Goal: Use online tool/utility

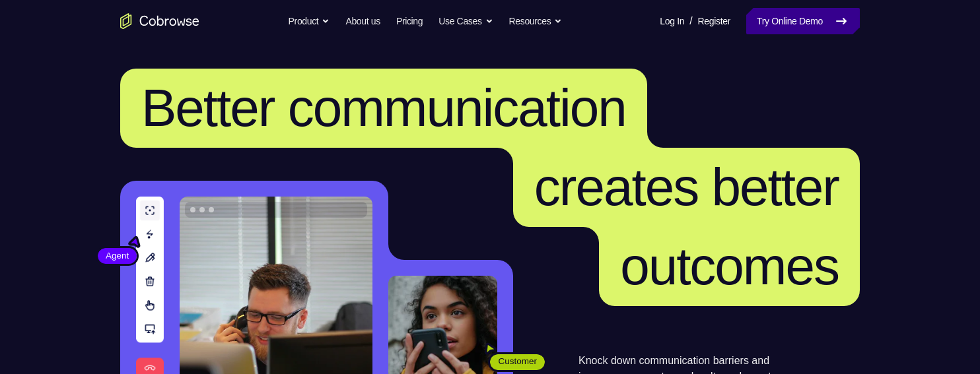
click at [818, 15] on link "Try Online Demo" at bounding box center [803, 21] width 114 height 26
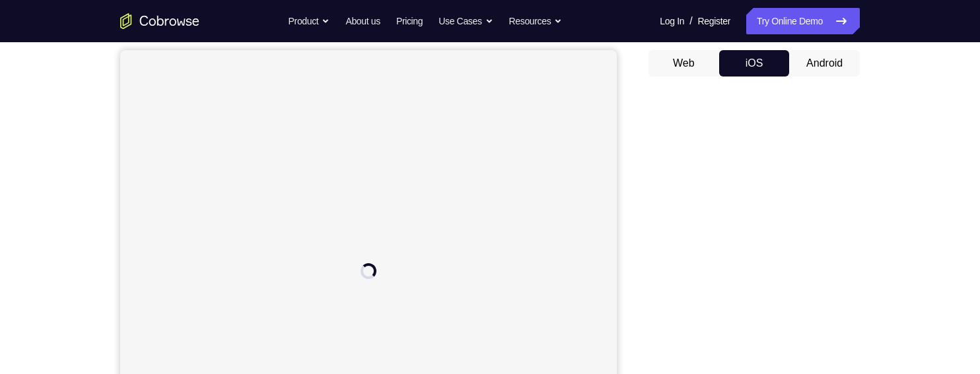
click at [925, 159] on div "Your Support Agent Your Customer Web iOS Android Next Steps We’d be happy to gi…" at bounding box center [490, 356] width 980 height 871
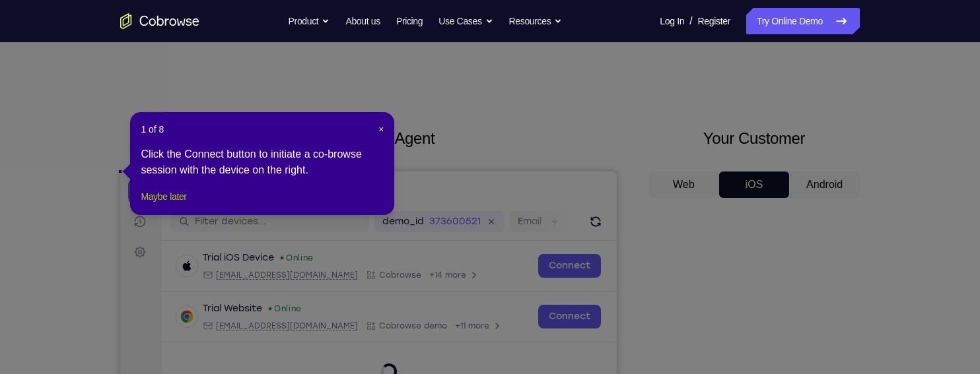
click at [148, 205] on button "Maybe later" at bounding box center [164, 197] width 46 height 16
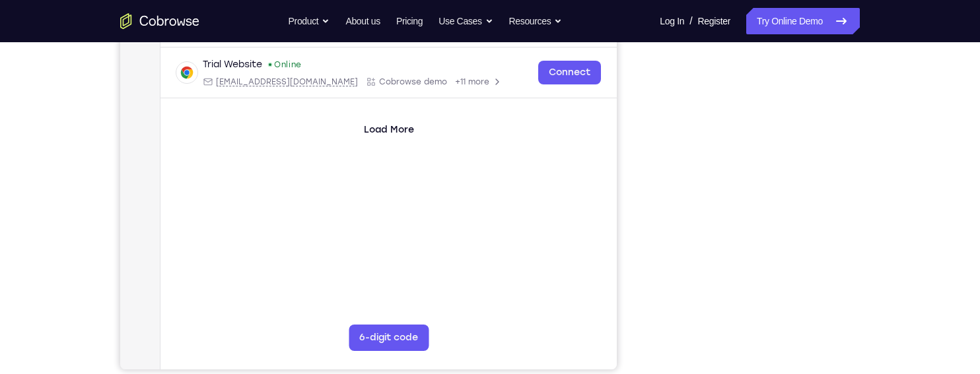
scroll to position [251, 0]
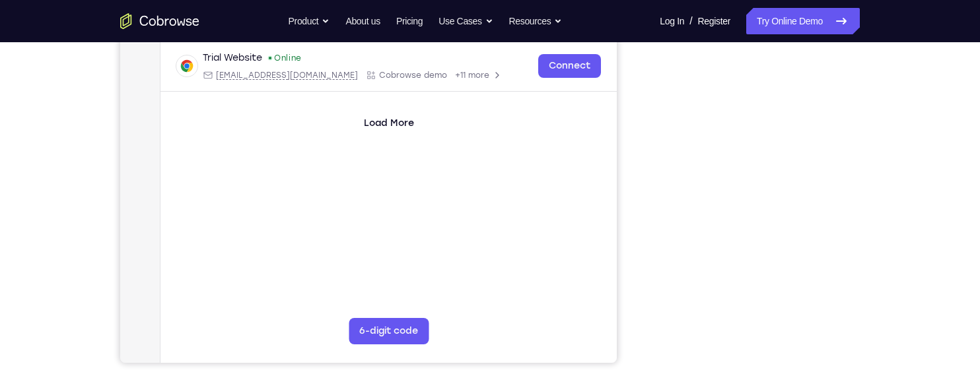
click at [530, 122] on div "Load More" at bounding box center [388, 113] width 456 height 42
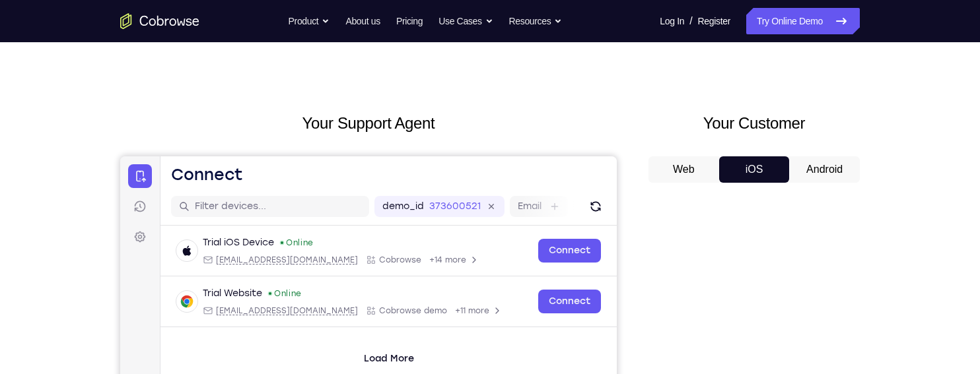
scroll to position [0, 0]
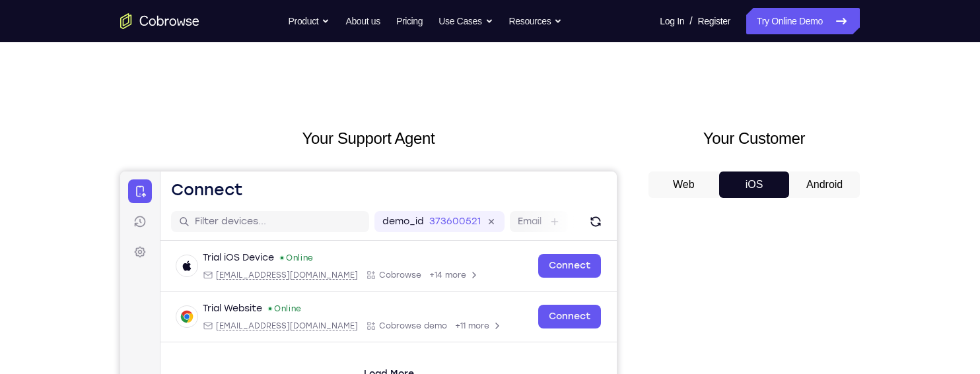
click at [827, 197] on button "Android" at bounding box center [824, 185] width 71 height 26
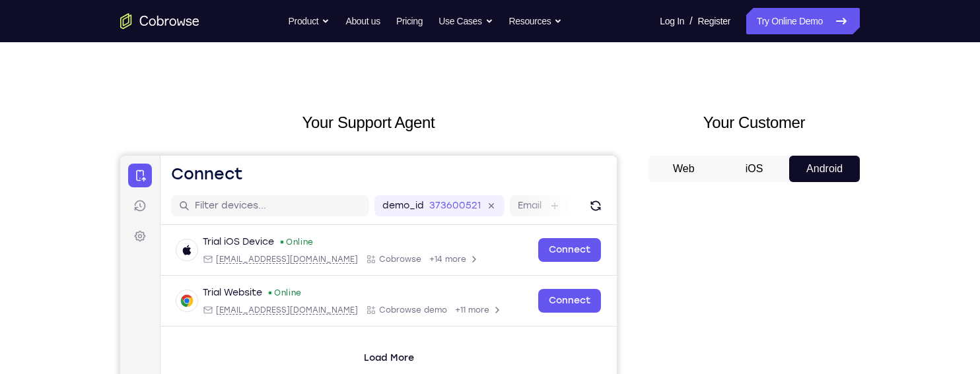
scroll to position [15, 0]
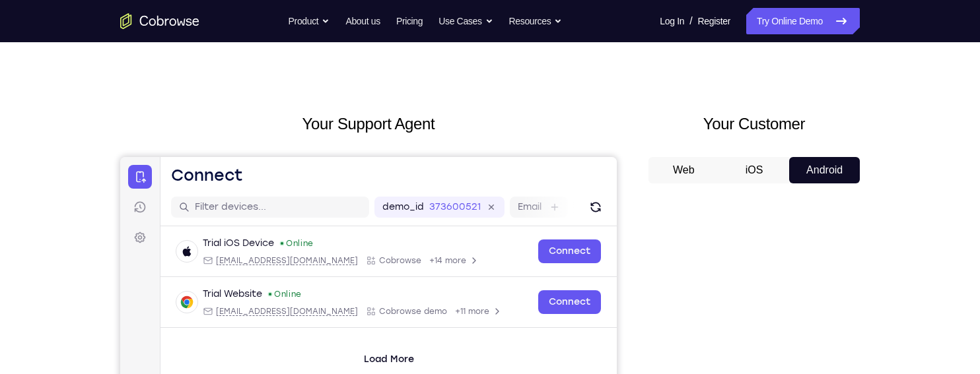
click at [759, 164] on button "iOS" at bounding box center [754, 170] width 71 height 26
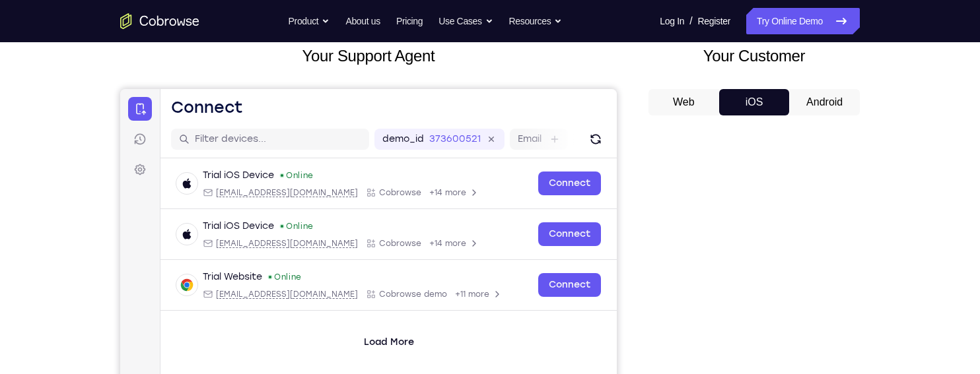
scroll to position [0, 0]
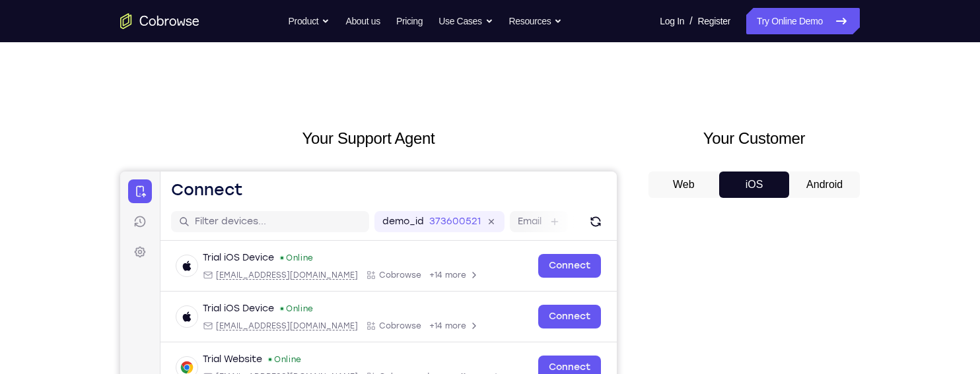
click at [832, 179] on button "Android" at bounding box center [824, 185] width 71 height 26
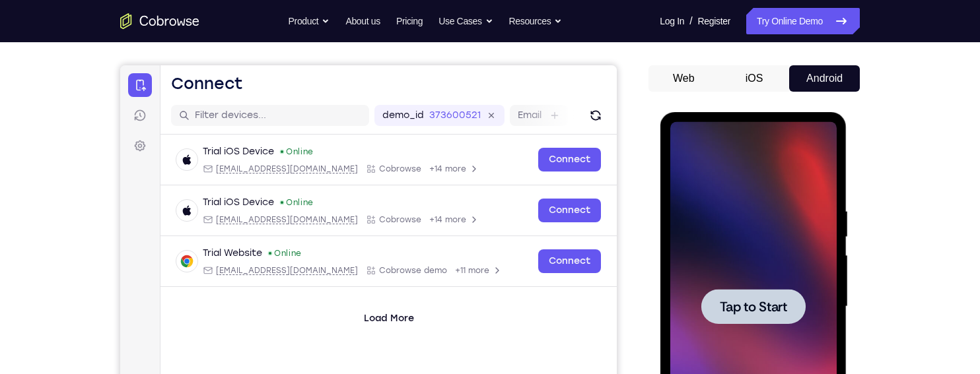
scroll to position [107, 0]
click at [771, 294] on div at bounding box center [752, 306] width 104 height 35
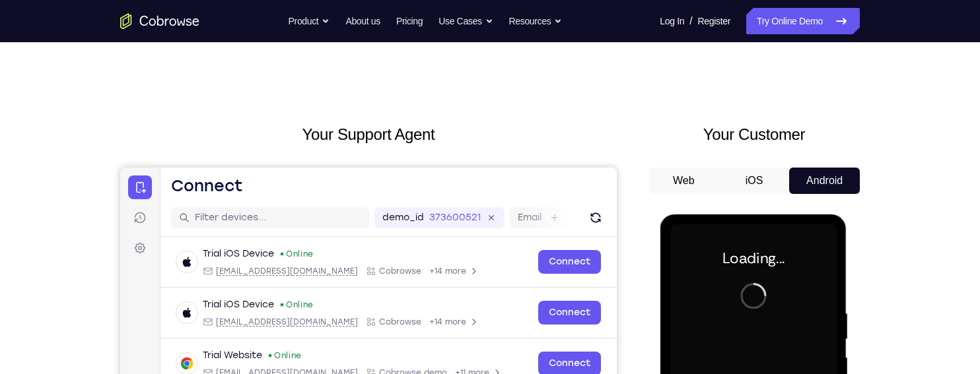
scroll to position [0, 0]
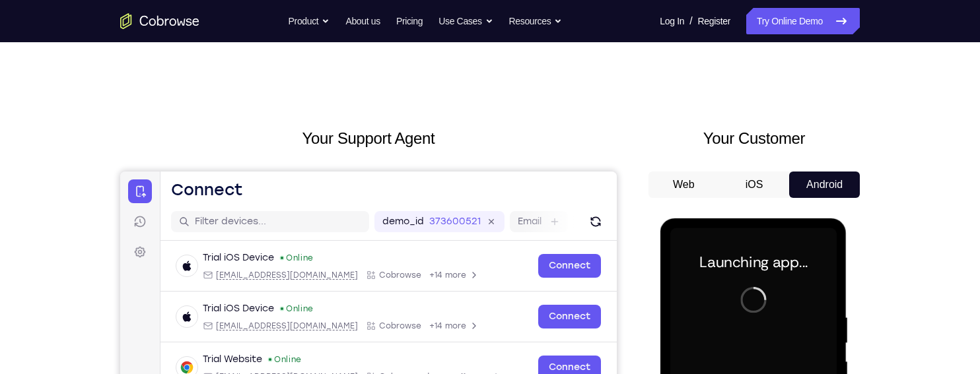
click at [759, 180] on button "iOS" at bounding box center [754, 185] width 71 height 26
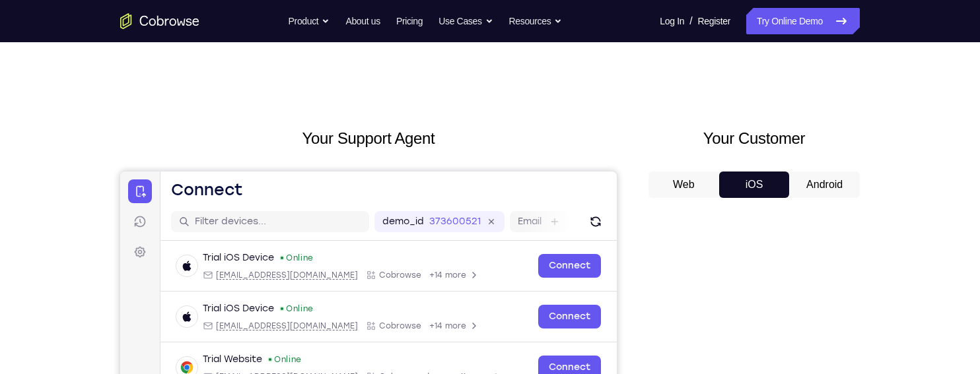
click at [835, 183] on button "Android" at bounding box center [824, 185] width 71 height 26
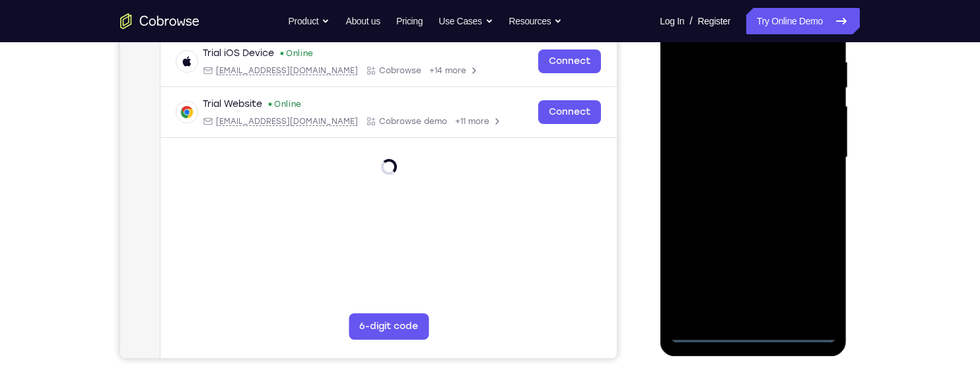
scroll to position [255, 0]
click at [761, 340] on div at bounding box center [752, 159] width 166 height 370
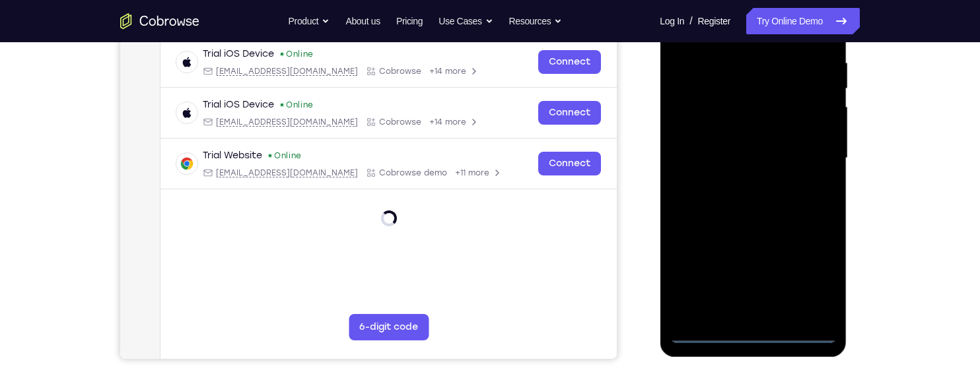
click at [825, 281] on div at bounding box center [752, 159] width 166 height 370
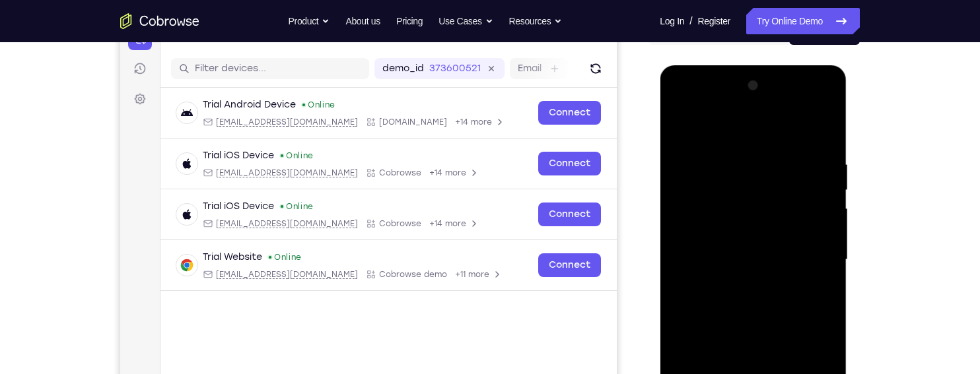
scroll to position [152, 0]
